Goal: Transaction & Acquisition: Book appointment/travel/reservation

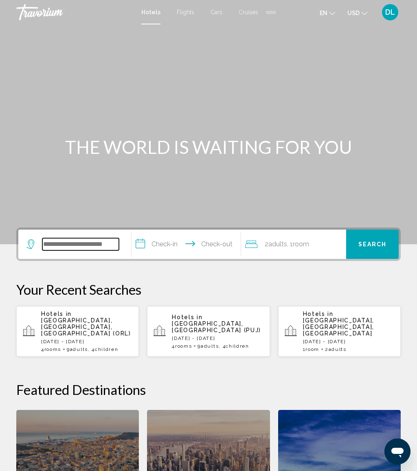
click at [110, 246] on input "Search widget" at bounding box center [80, 244] width 77 height 12
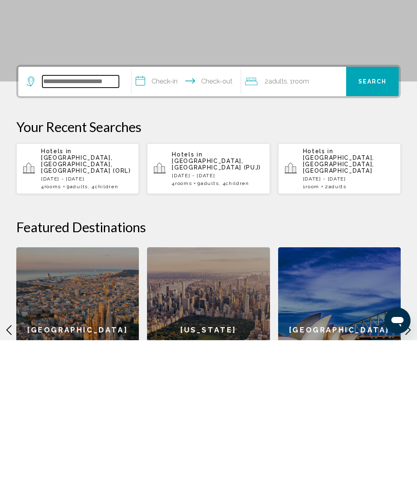
scroll to position [57, 0]
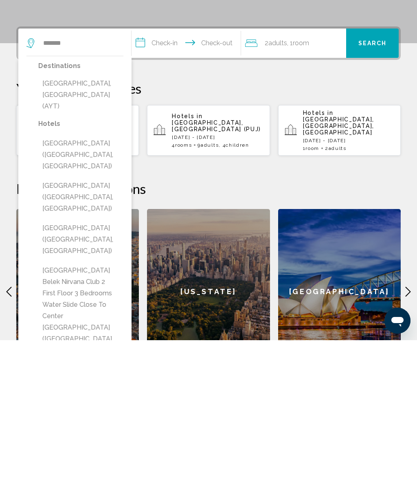
click at [107, 219] on button "Antalya, Turkey (AYT)" at bounding box center [80, 238] width 85 height 38
type input "**********"
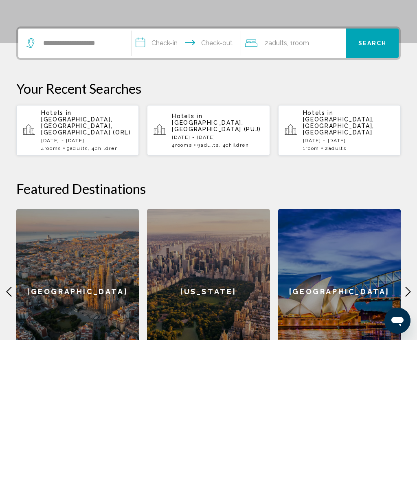
click at [180, 172] on input "**********" at bounding box center [187, 188] width 112 height 32
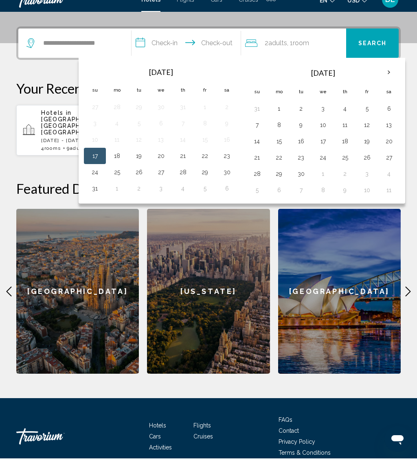
scroll to position [201, 0]
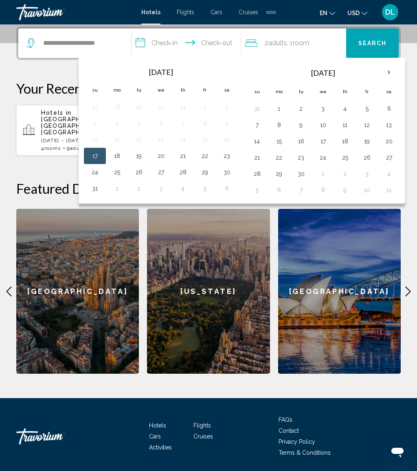
click at [351, 144] on button "18" at bounding box center [344, 141] width 13 height 11
click at [345, 160] on button "25" at bounding box center [344, 157] width 13 height 11
type input "**********"
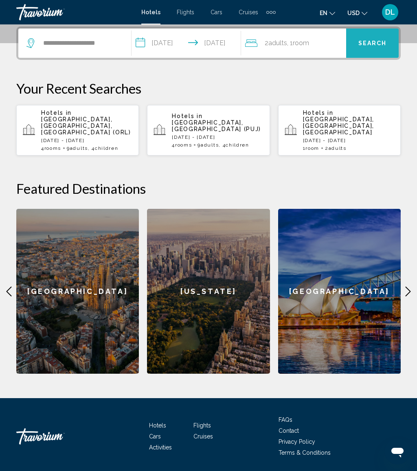
click at [378, 48] on button "Search" at bounding box center [372, 42] width 53 height 29
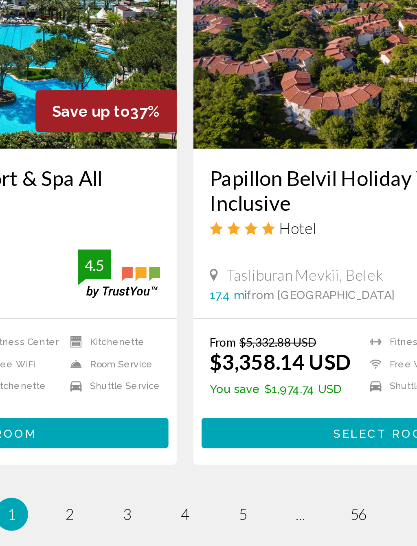
scroll to position [1402, 0]
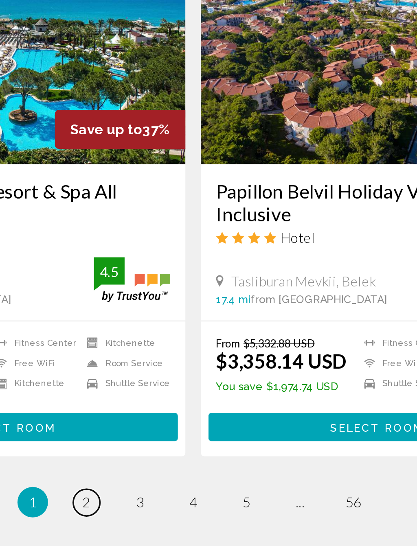
click at [145, 471] on link "page 2" at bounding box center [152, 523] width 14 height 14
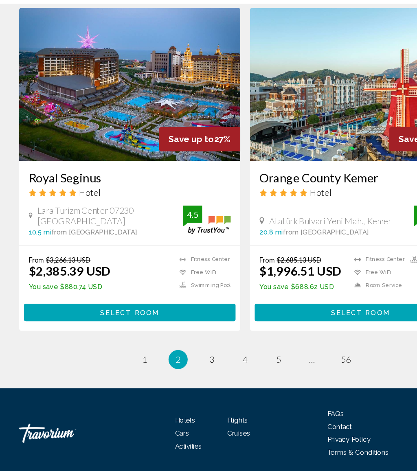
scroll to position [1519, 0]
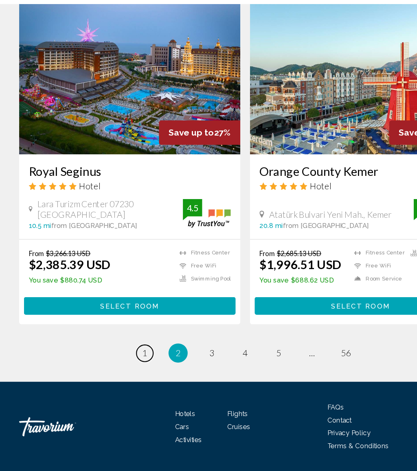
click at [124, 366] on span "1" at bounding box center [123, 370] width 4 height 9
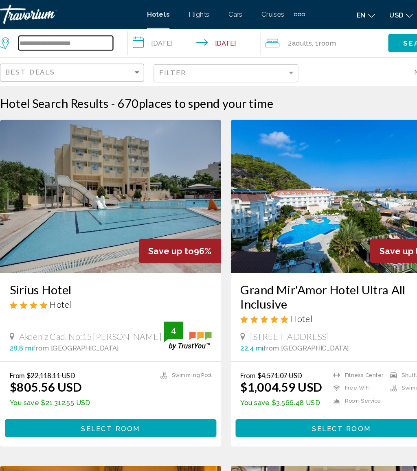
click at [84, 35] on input "**********" at bounding box center [72, 37] width 80 height 12
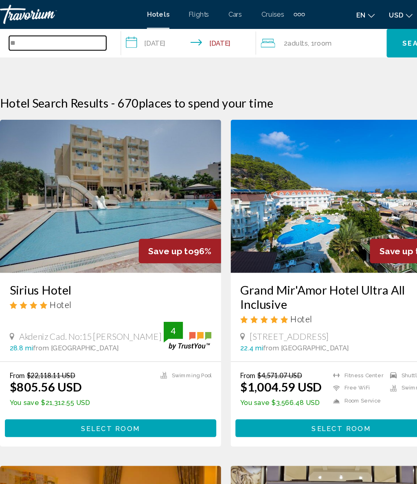
type input "*"
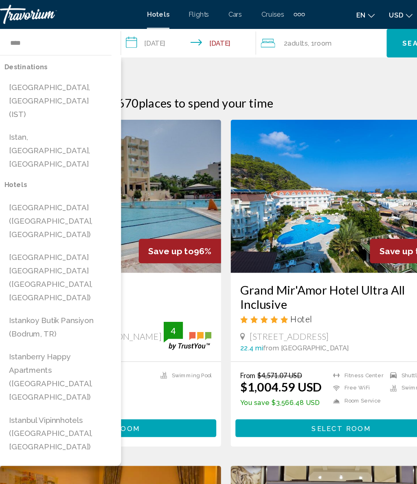
click at [68, 76] on button "[GEOGRAPHIC_DATA], [GEOGRAPHIC_DATA] (IST)" at bounding box center [65, 86] width 91 height 38
type input "**********"
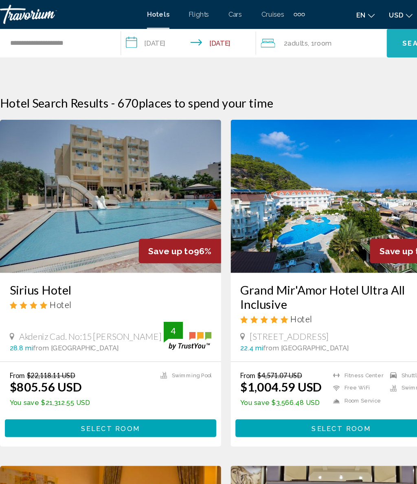
click at [345, 30] on button "Search" at bounding box center [372, 36] width 55 height 24
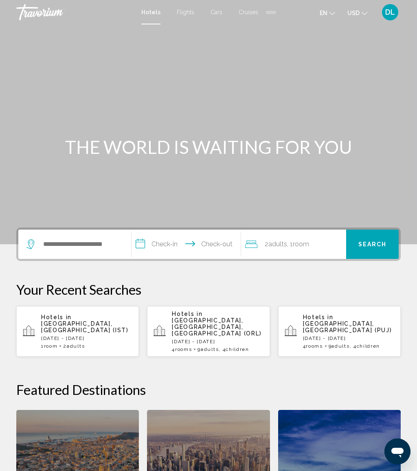
click at [100, 335] on p "[DATE] - [DATE]" at bounding box center [86, 338] width 91 height 6
click at [97, 246] on input "Search widget" at bounding box center [80, 244] width 77 height 12
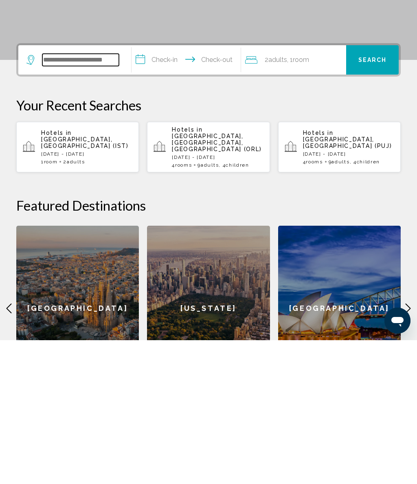
scroll to position [57, 0]
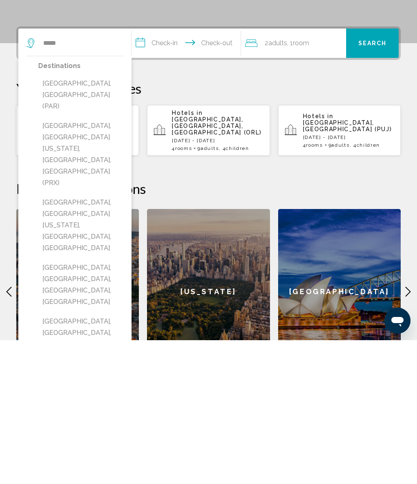
click at [87, 219] on button "[GEOGRAPHIC_DATA], [GEOGRAPHIC_DATA] (PAR)" at bounding box center [80, 238] width 85 height 38
type input "**********"
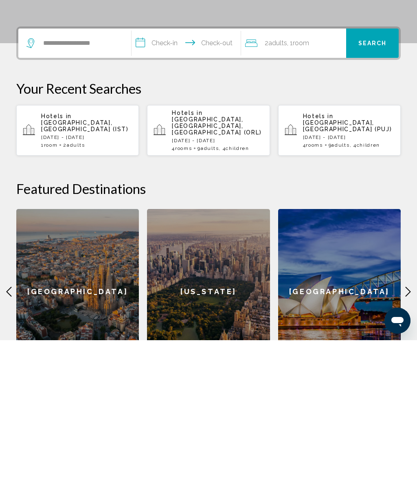
click at [165, 172] on input "**********" at bounding box center [187, 188] width 112 height 32
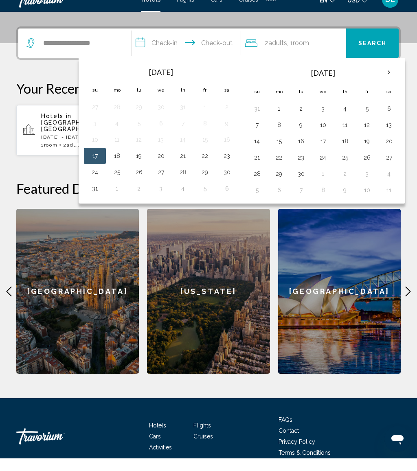
scroll to position [201, 0]
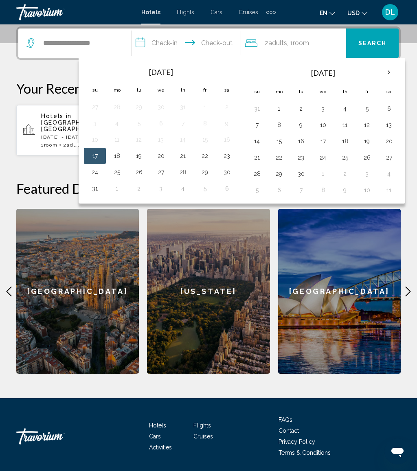
click at [391, 72] on th "Next month" at bounding box center [389, 73] width 22 height 18
click at [395, 68] on th "Next month" at bounding box center [389, 73] width 22 height 18
click at [281, 172] on button "24" at bounding box center [278, 173] width 13 height 11
click at [392, 171] on button "29" at bounding box center [388, 173] width 13 height 11
type input "**********"
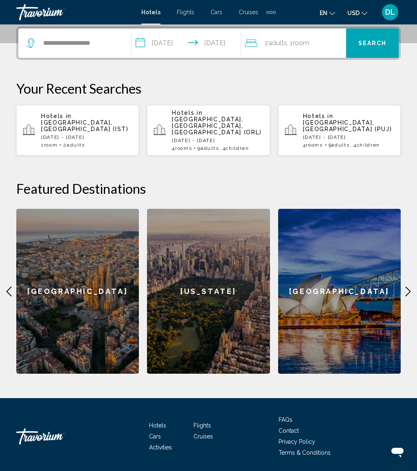
click at [327, 46] on div "2 Adult Adults , 1 Room rooms" at bounding box center [295, 42] width 101 height 11
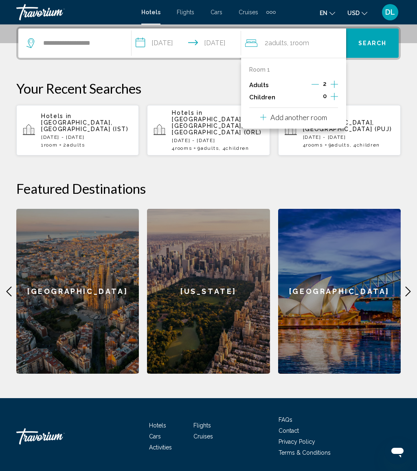
click at [320, 118] on p "Add another room" at bounding box center [298, 117] width 57 height 9
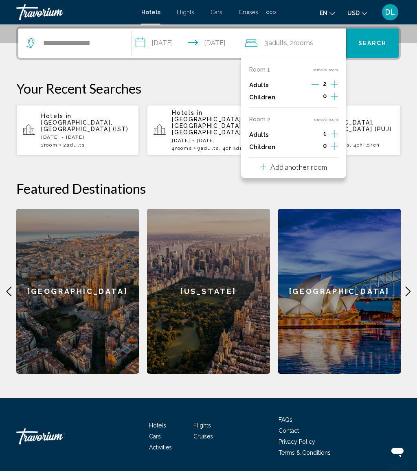
click at [337, 89] on icon "Increment adults" at bounding box center [334, 84] width 7 height 10
click at [319, 130] on icon "Decrement adults" at bounding box center [314, 133] width 7 height 7
click at [333, 101] on icon "Increment children" at bounding box center [334, 97] width 7 height 10
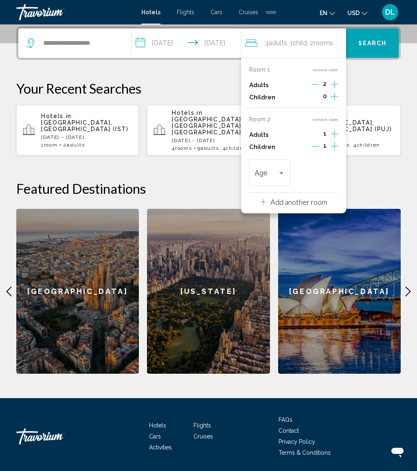
click at [284, 170] on div "Travelers: 3 adults, 1 child" at bounding box center [281, 173] width 7 height 7
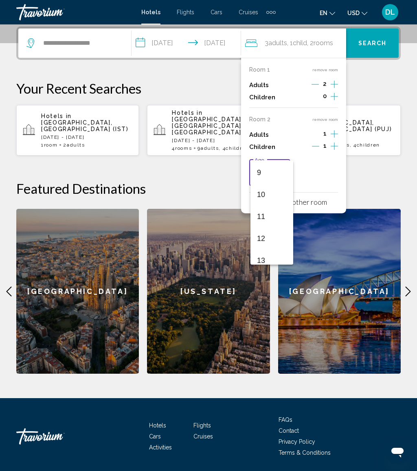
scroll to position [234, 0]
click at [275, 202] on span "12" at bounding box center [272, 202] width 30 height 22
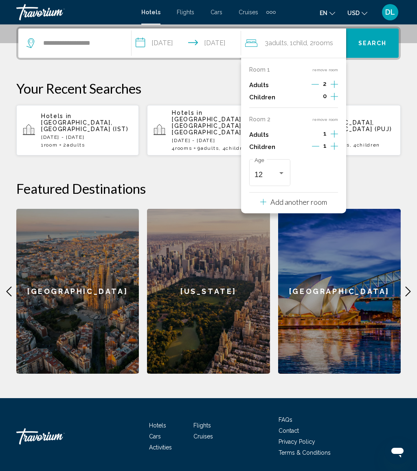
click at [382, 40] on span "Search" at bounding box center [372, 43] width 28 height 7
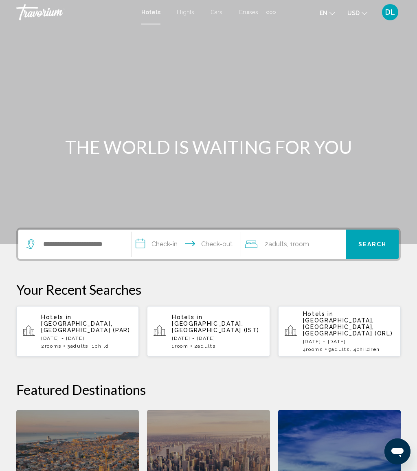
click at [294, 246] on span ", 1 Room rooms" at bounding box center [298, 244] width 22 height 11
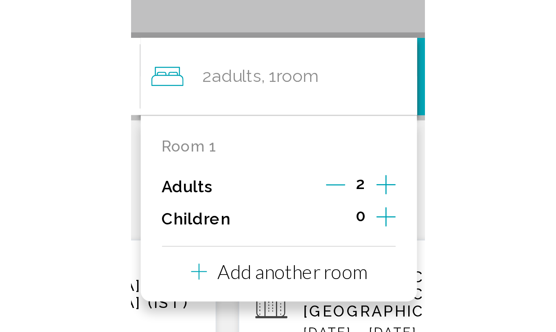
scroll to position [139, 0]
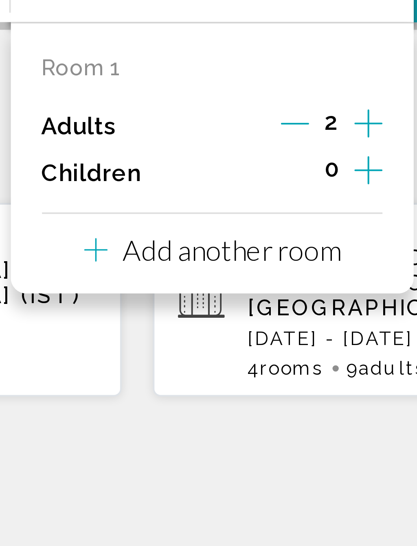
click at [270, 175] on p "Add another room" at bounding box center [298, 179] width 57 height 9
